Goal: Task Accomplishment & Management: Manage account settings

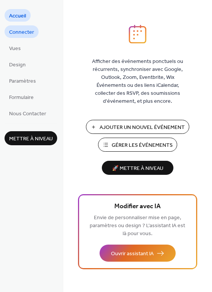
click at [17, 30] on span "Connecter" at bounding box center [21, 32] width 25 height 8
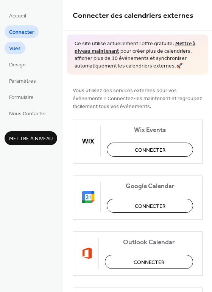
click at [16, 50] on span "Vues" at bounding box center [15, 49] width 12 height 8
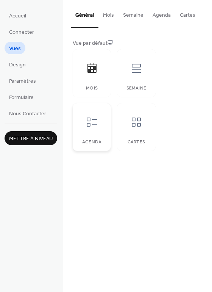
click at [98, 122] on div at bounding box center [92, 122] width 23 height 23
click at [131, 71] on icon at bounding box center [136, 68] width 12 height 12
click at [92, 117] on icon at bounding box center [92, 122] width 12 height 12
click at [24, 136] on span "Mettre à niveau" at bounding box center [31, 139] width 44 height 8
click at [8, 63] on link "Design" at bounding box center [18, 64] width 26 height 12
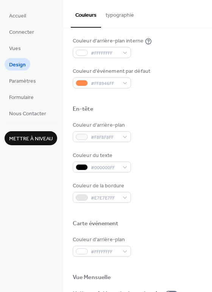
scroll to position [324, 0]
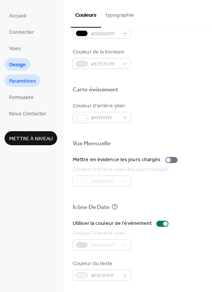
click at [23, 80] on span "Paramètres" at bounding box center [22, 81] width 27 height 8
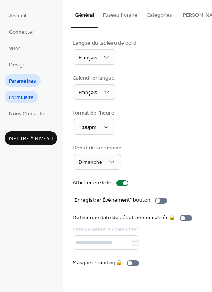
click at [30, 97] on span "Formulaire" at bounding box center [21, 98] width 25 height 8
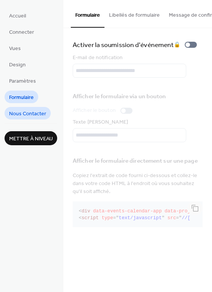
click at [25, 113] on span "Nous Contacter" at bounding box center [27, 114] width 37 height 8
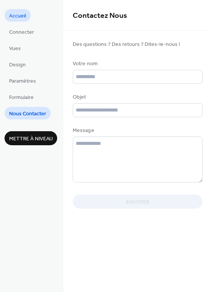
click at [20, 18] on span "Accueil" at bounding box center [17, 16] width 17 height 8
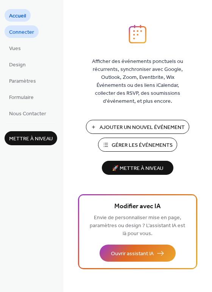
click at [20, 31] on span "Connecter" at bounding box center [21, 32] width 25 height 8
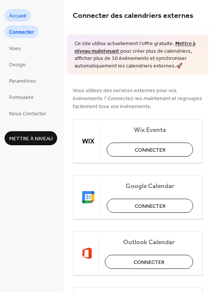
click at [19, 14] on span "Accueil" at bounding box center [17, 16] width 17 height 8
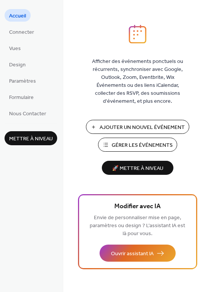
click at [116, 144] on span "Gérer les Événements" at bounding box center [142, 145] width 61 height 8
